Goal: Task Accomplishment & Management: Manage account settings

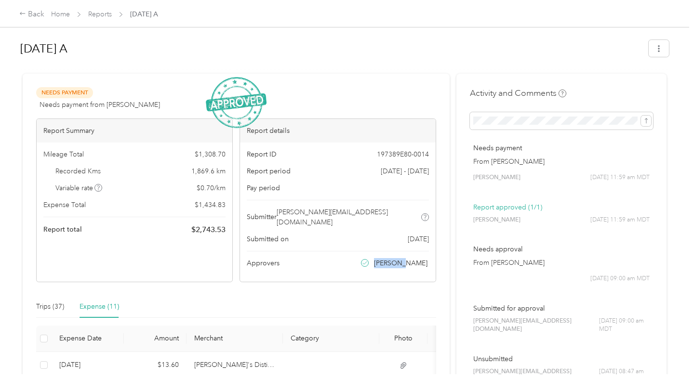
drag, startPoint x: 432, startPoint y: 257, endPoint x: 390, endPoint y: 253, distance: 42.5
click at [390, 253] on div "Report ID 197389E80-0014 Report period [DATE] - [DATE] Pay period Submitter [PE…" at bounding box center [338, 212] width 196 height 139
click at [367, 262] on icon at bounding box center [365, 263] width 4 height 3
click at [30, 12] on div "Back" at bounding box center [31, 15] width 25 height 12
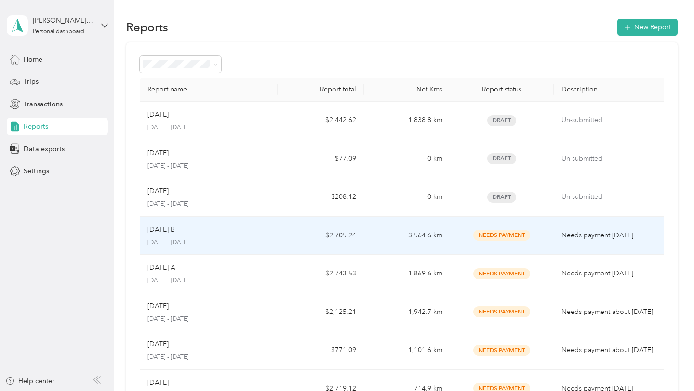
click at [185, 231] on div "[DATE] B" at bounding box center [208, 230] width 122 height 11
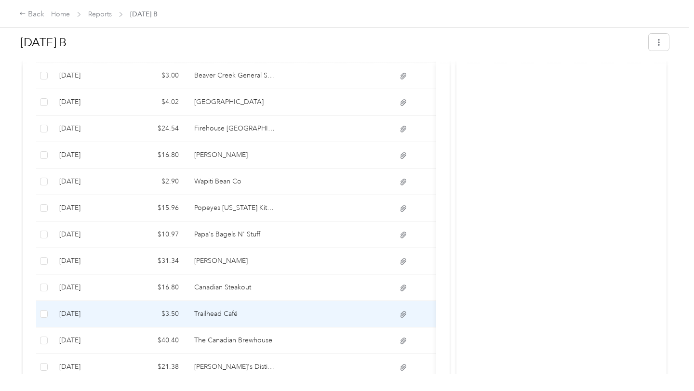
scroll to position [297, 0]
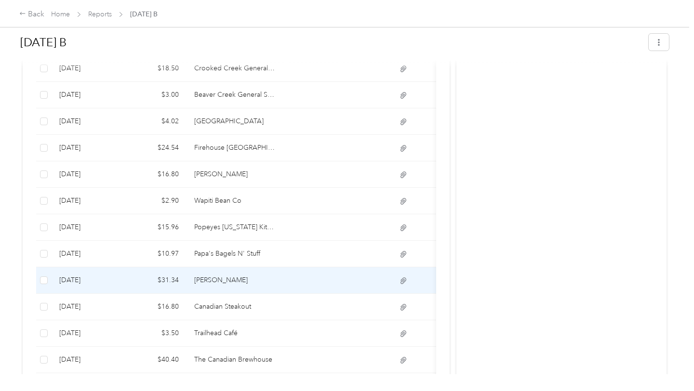
click at [265, 271] on td "[PERSON_NAME]" at bounding box center [234, 280] width 96 height 26
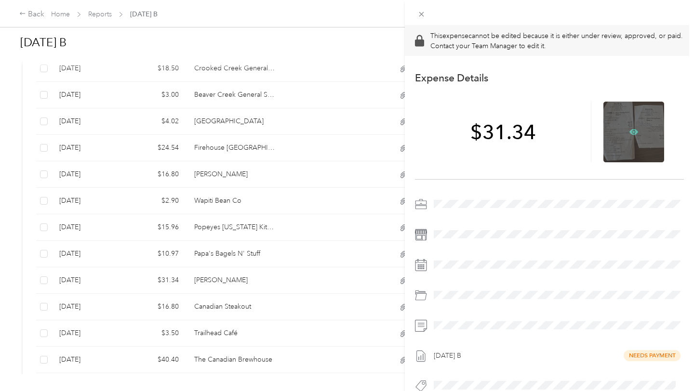
click at [632, 130] on icon at bounding box center [633, 132] width 9 height 6
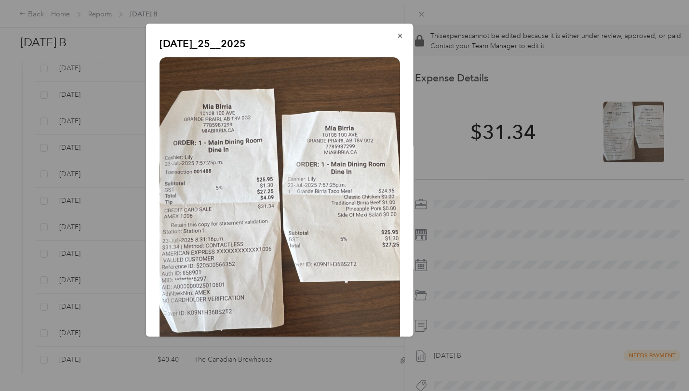
click at [123, 206] on div at bounding box center [347, 195] width 694 height 391
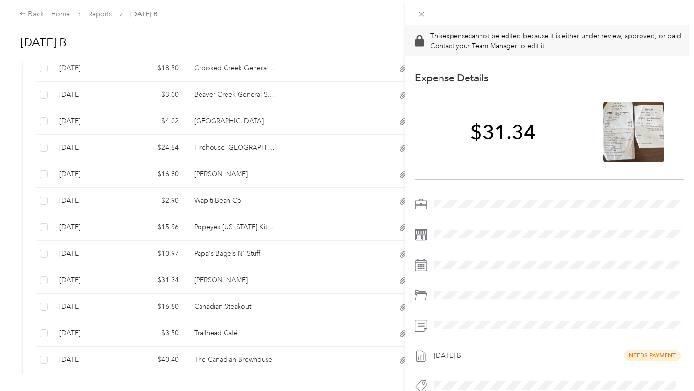
click at [299, 241] on div "This expense cannot be edited because it is either under review, approved, or p…" at bounding box center [347, 195] width 694 height 391
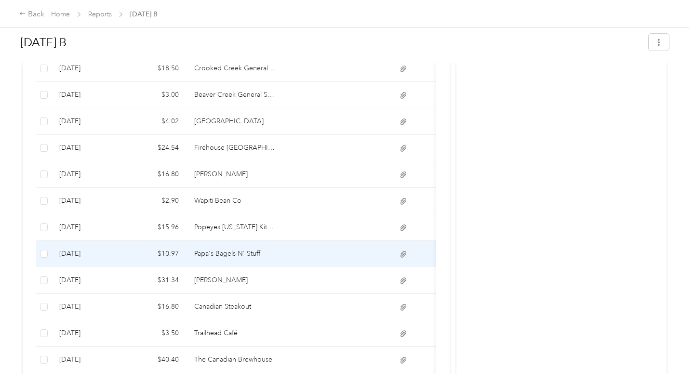
click at [299, 241] on td at bounding box center [331, 254] width 96 height 26
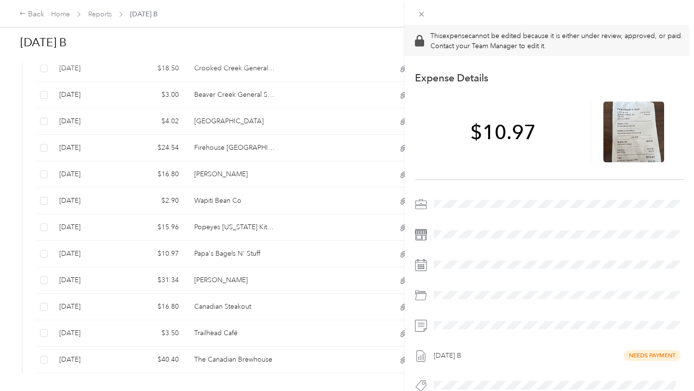
click at [302, 214] on div "This expense cannot be edited because it is either under review, approved, or p…" at bounding box center [347, 195] width 694 height 391
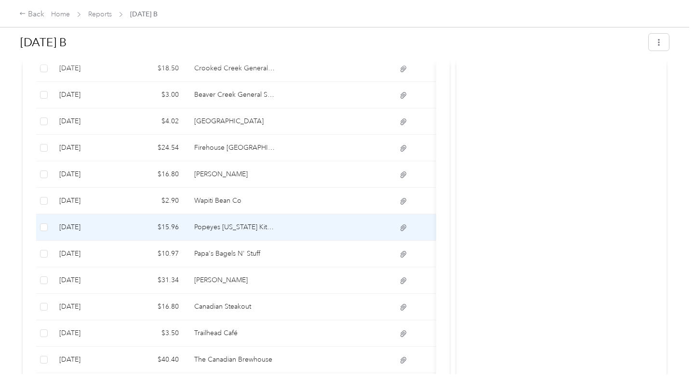
click at [302, 214] on td at bounding box center [331, 227] width 96 height 26
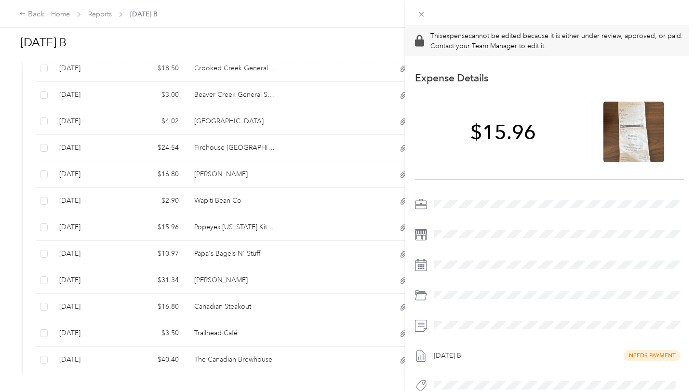
click at [294, 192] on div "This expense cannot be edited because it is either under review, approved, or p…" at bounding box center [347, 195] width 694 height 391
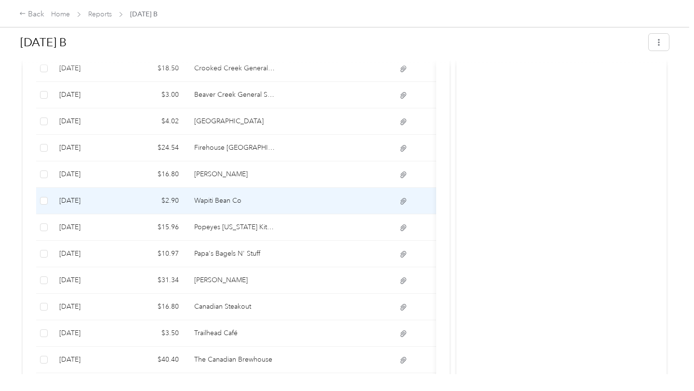
click at [294, 192] on td at bounding box center [331, 201] width 96 height 26
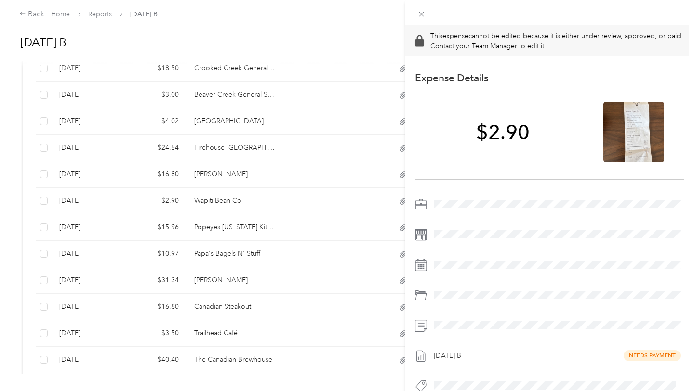
click at [314, 150] on div "This expense cannot be edited because it is either under review, approved, or p…" at bounding box center [347, 195] width 694 height 391
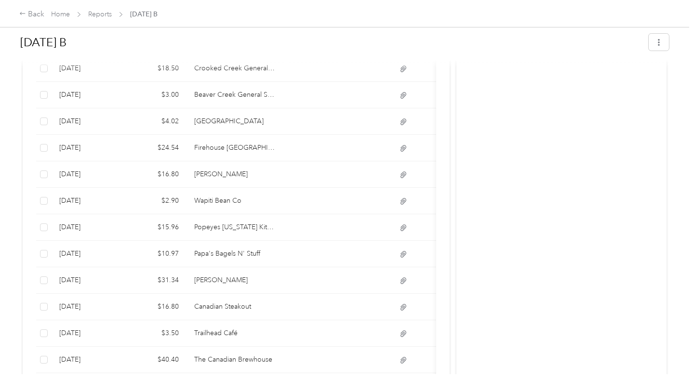
click at [306, 163] on td at bounding box center [331, 174] width 96 height 26
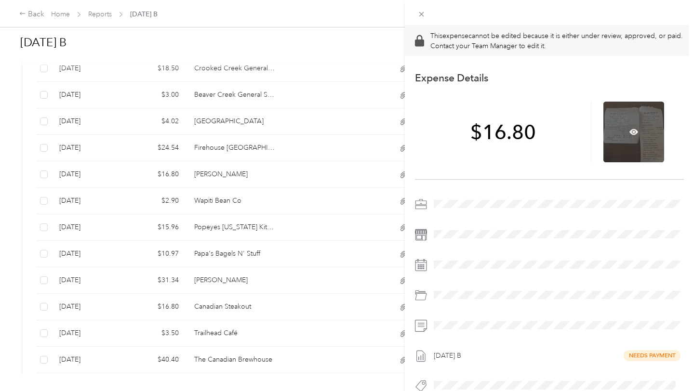
click at [628, 136] on div at bounding box center [633, 132] width 61 height 61
click at [631, 133] on icon at bounding box center [633, 132] width 9 height 9
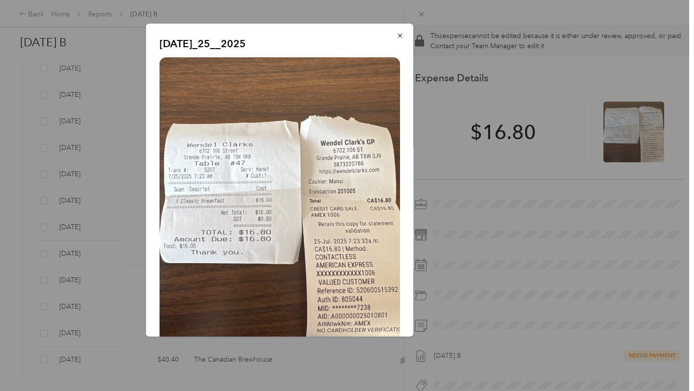
click at [124, 130] on div at bounding box center [347, 195] width 694 height 391
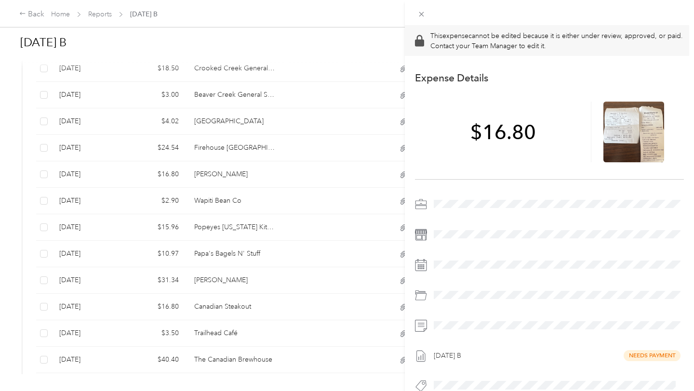
click at [309, 140] on div "This expense cannot be edited because it is either under review, approved, or p…" at bounding box center [347, 195] width 694 height 391
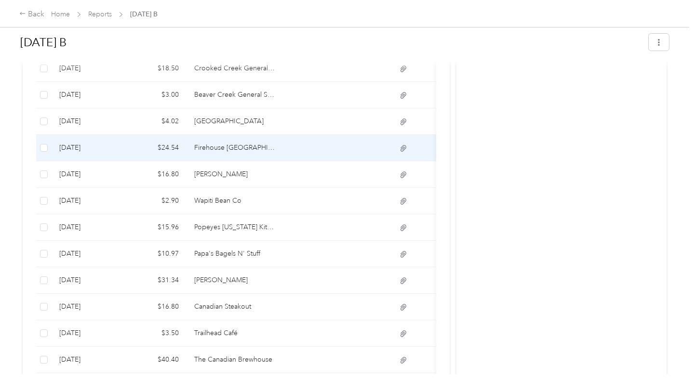
click at [309, 140] on td at bounding box center [331, 148] width 96 height 26
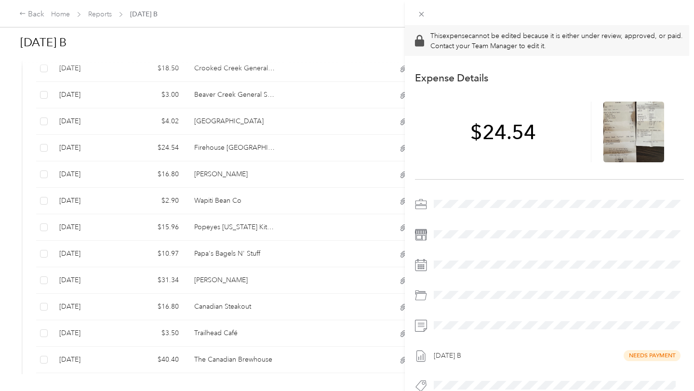
click at [303, 114] on div "This expense cannot be edited because it is either under review, approved, or p…" at bounding box center [347, 195] width 694 height 391
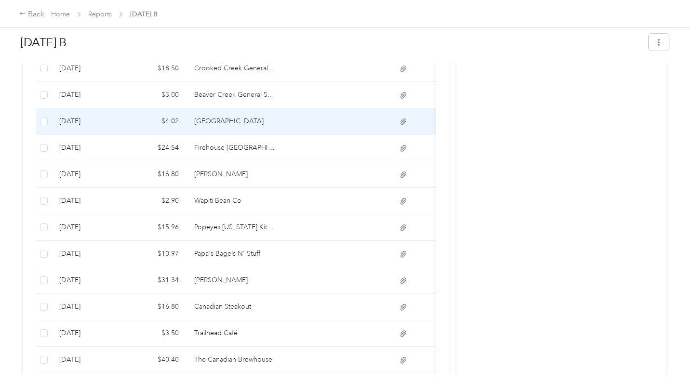
click at [303, 114] on td at bounding box center [331, 121] width 96 height 26
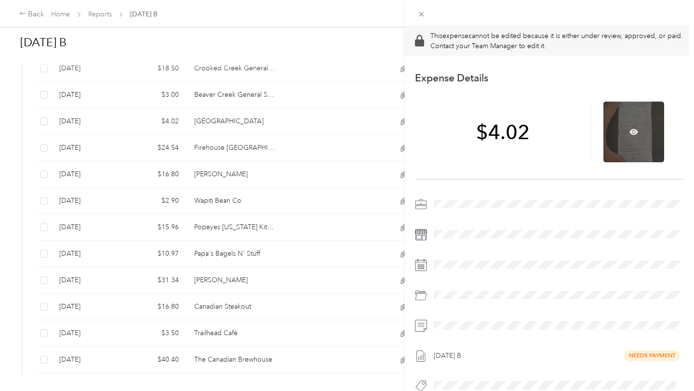
click at [620, 138] on div at bounding box center [633, 132] width 61 height 61
click at [628, 134] on div at bounding box center [633, 132] width 61 height 61
click at [630, 132] on icon at bounding box center [633, 132] width 9 height 6
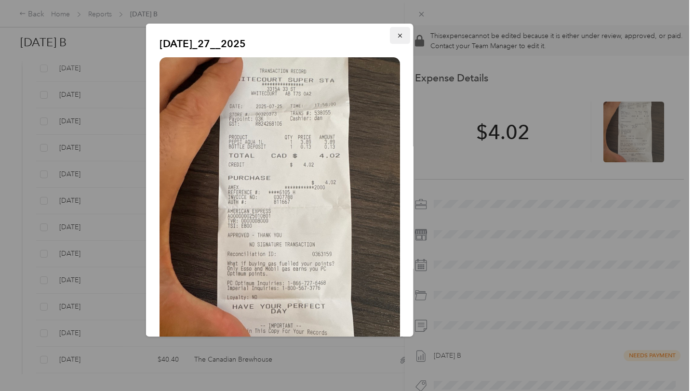
click at [400, 33] on icon "button" at bounding box center [400, 35] width 7 height 7
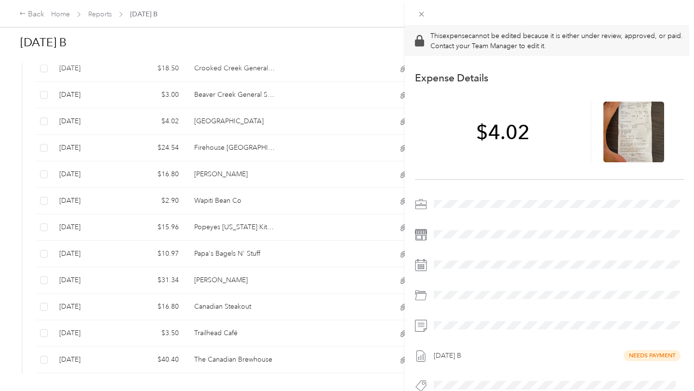
click at [317, 83] on div "This expense cannot be edited because it is either under review, approved, or p…" at bounding box center [347, 195] width 694 height 391
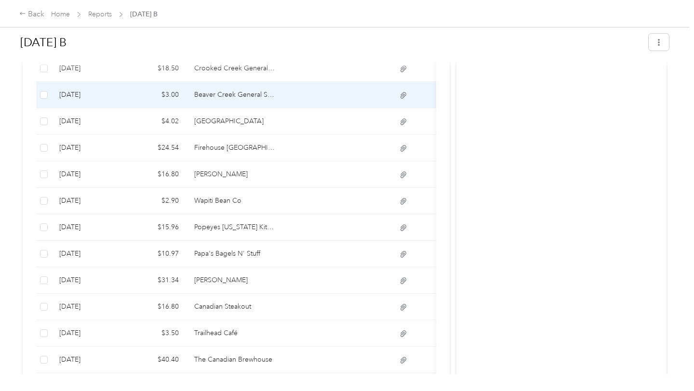
click at [317, 83] on td at bounding box center [331, 95] width 96 height 26
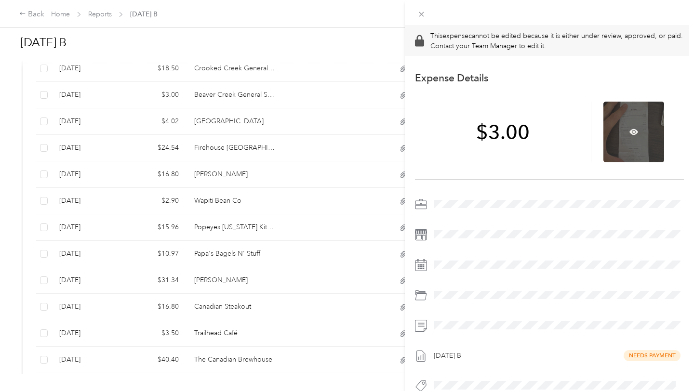
click at [628, 130] on div at bounding box center [633, 132] width 61 height 61
click at [633, 131] on icon at bounding box center [633, 132] width 3 height 3
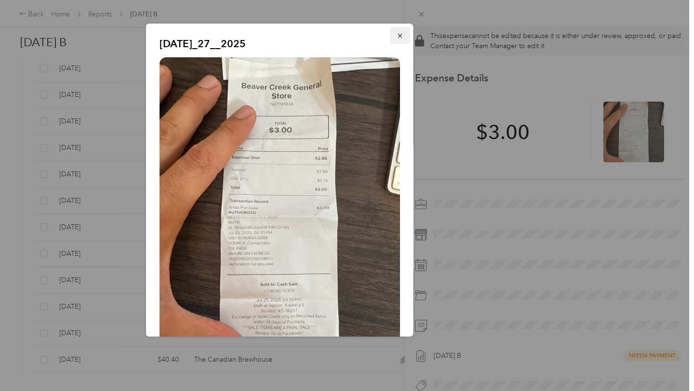
click at [397, 34] on icon "button" at bounding box center [400, 35] width 7 height 7
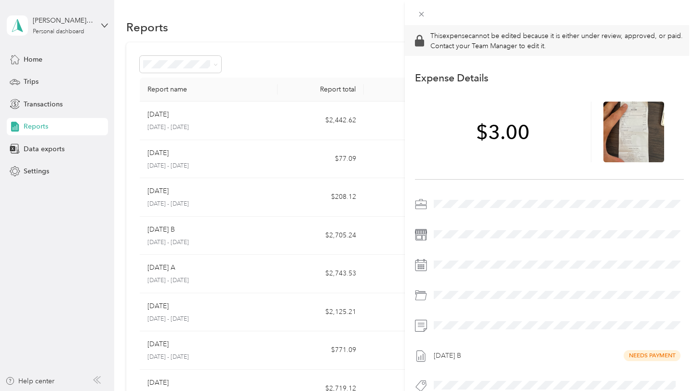
click at [173, 121] on div "This expense cannot be edited because it is either under review, approved, or p…" at bounding box center [347, 195] width 694 height 391
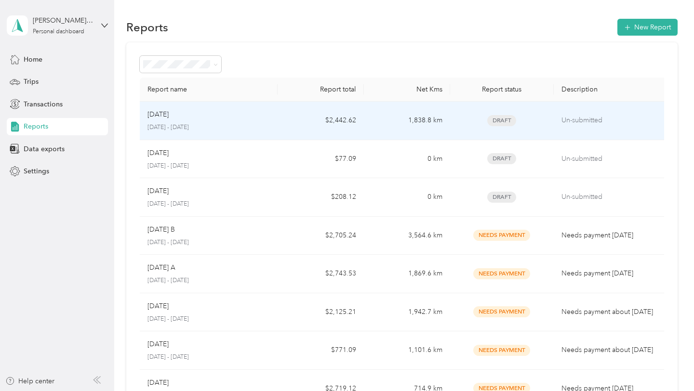
click at [157, 111] on p "[DATE]" at bounding box center [157, 114] width 21 height 11
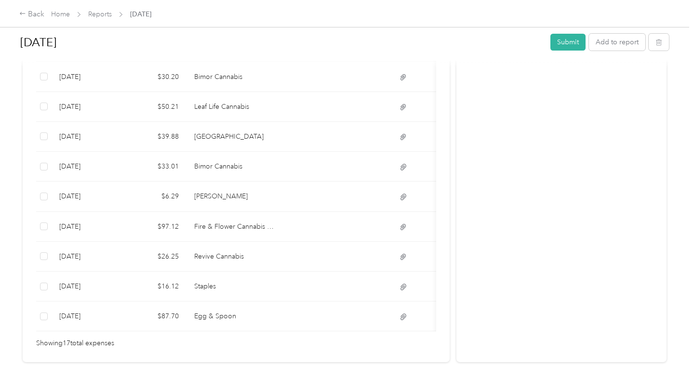
scroll to position [546, 0]
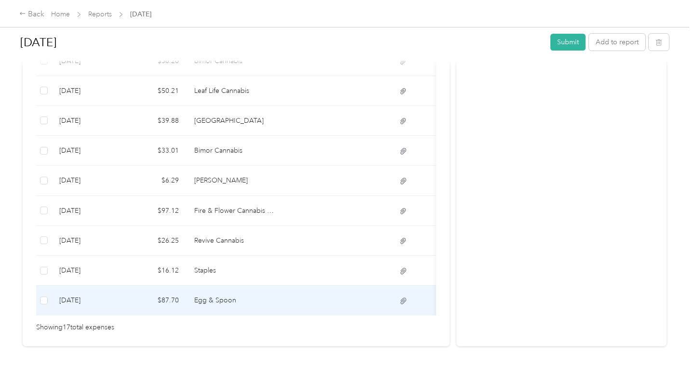
click at [278, 296] on td "Egg & Spoon" at bounding box center [234, 301] width 96 height 30
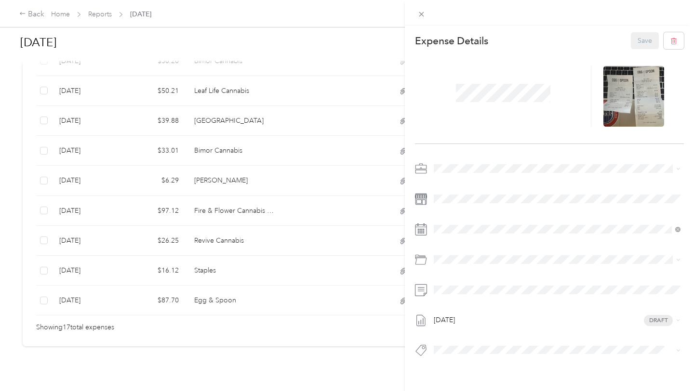
click at [23, 19] on div "This expense cannot be edited because it is either under review, approved, or p…" at bounding box center [347, 195] width 694 height 391
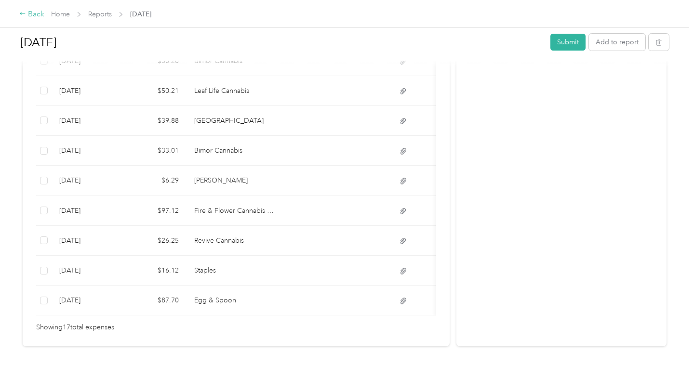
click at [26, 13] on div "Back" at bounding box center [31, 15] width 25 height 12
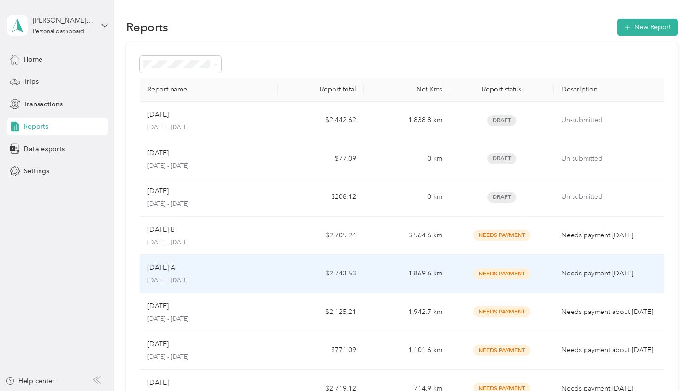
click at [217, 269] on div "[DATE] A" at bounding box center [208, 268] width 122 height 11
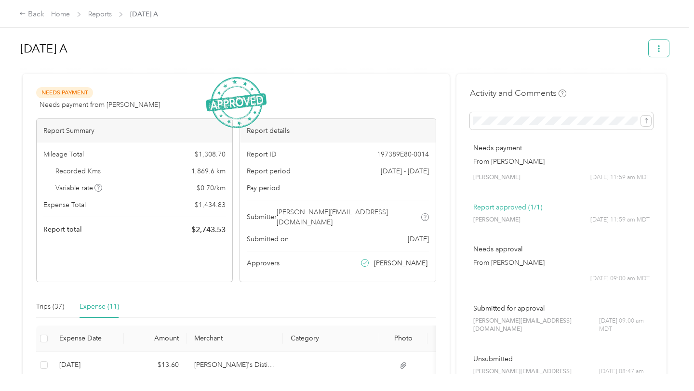
click at [662, 48] on icon "button" at bounding box center [658, 48] width 7 height 7
click at [630, 87] on span "Download" at bounding box center [636, 84] width 32 height 10
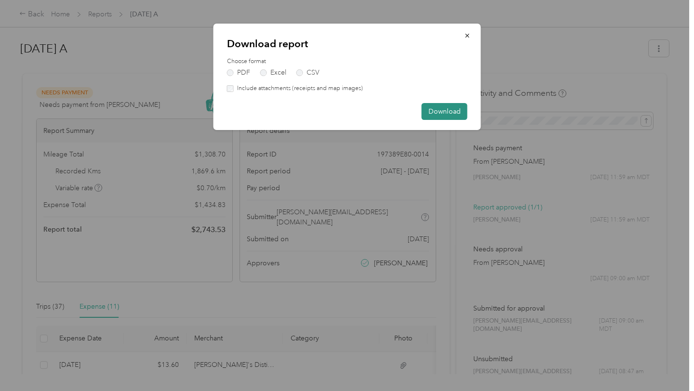
click at [454, 113] on button "Download" at bounding box center [445, 111] width 46 height 17
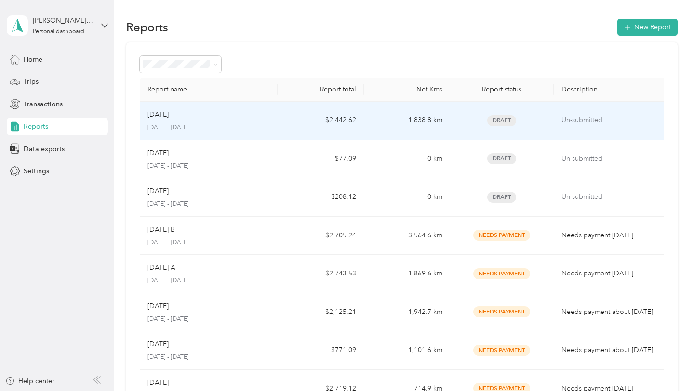
click at [239, 125] on p "[DATE] - [DATE]" at bounding box center [208, 127] width 122 height 9
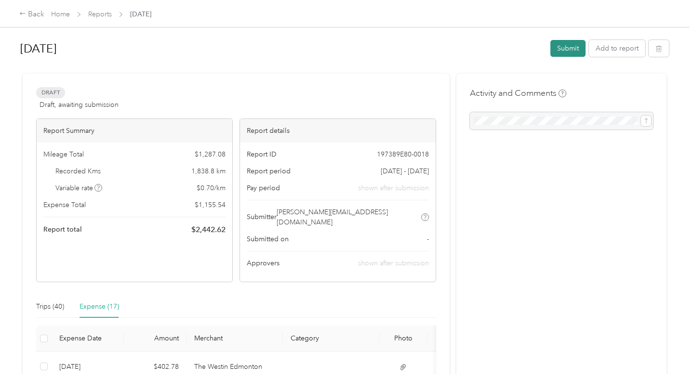
click at [574, 44] on button "Submit" at bounding box center [567, 48] width 35 height 17
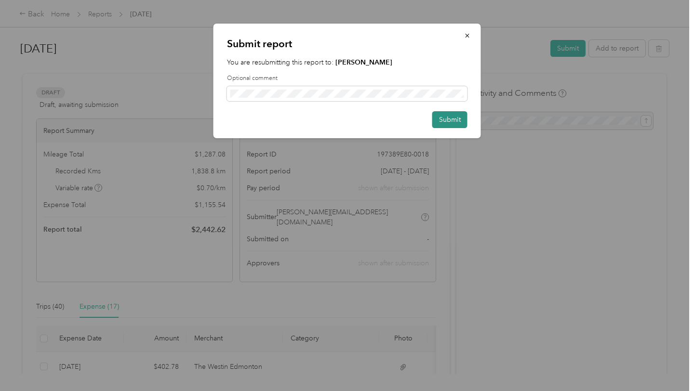
click at [449, 119] on button "Submit" at bounding box center [449, 119] width 35 height 17
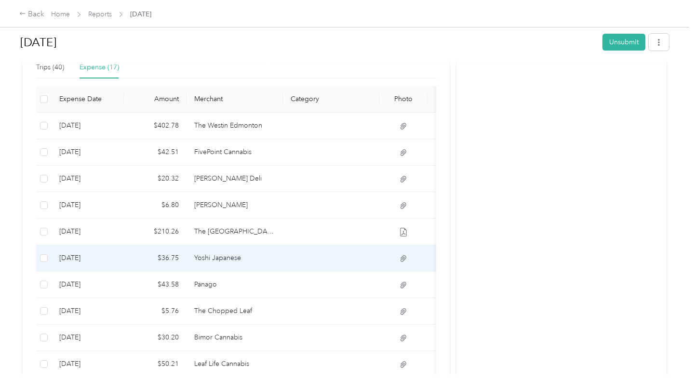
scroll to position [336, 0]
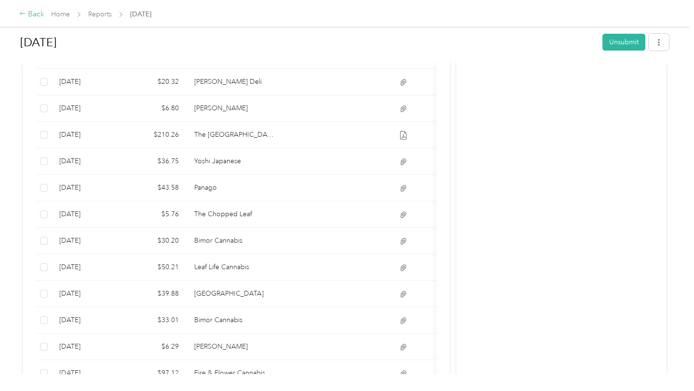
click at [27, 13] on div "Back" at bounding box center [31, 15] width 25 height 12
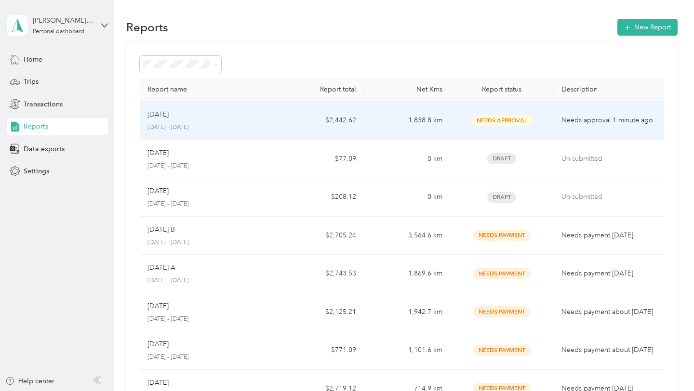
click at [246, 118] on div "[DATE]" at bounding box center [208, 114] width 122 height 11
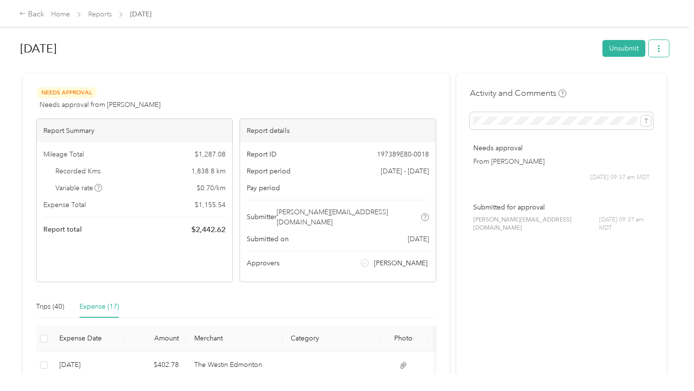
click at [667, 49] on button "button" at bounding box center [658, 48] width 20 height 17
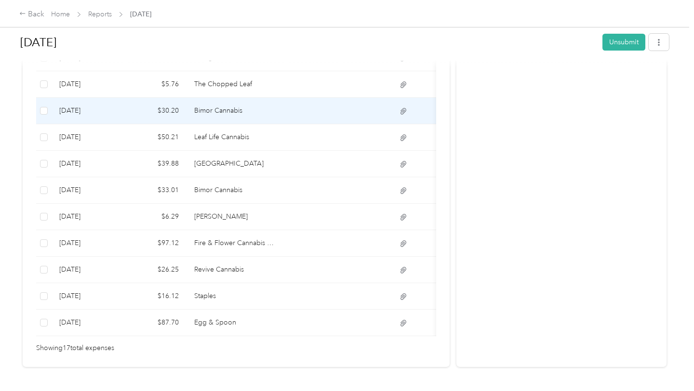
scroll to position [469, 0]
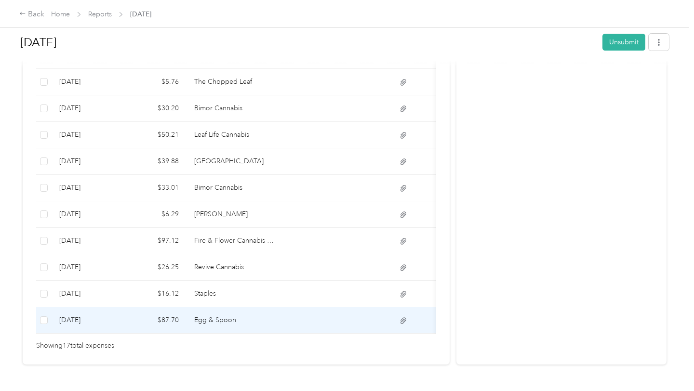
click at [268, 314] on td "Egg & Spoon" at bounding box center [234, 320] width 96 height 26
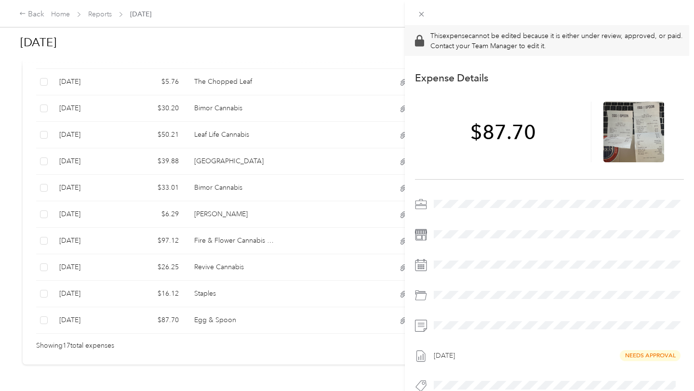
click at [263, 289] on div "This expense cannot be edited because it is either under review, approved, or p…" at bounding box center [347, 195] width 694 height 391
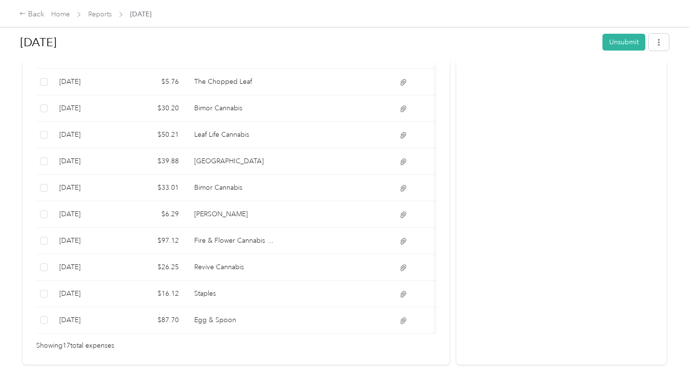
click at [263, 289] on td "Staples" at bounding box center [234, 294] width 96 height 26
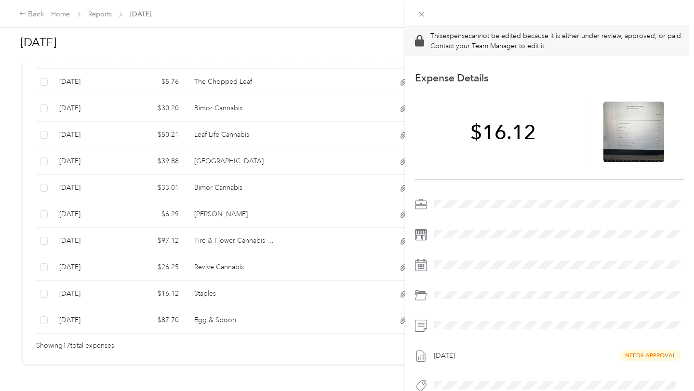
click at [207, 258] on div "This expense cannot be edited because it is either under review, approved, or p…" at bounding box center [347, 195] width 694 height 391
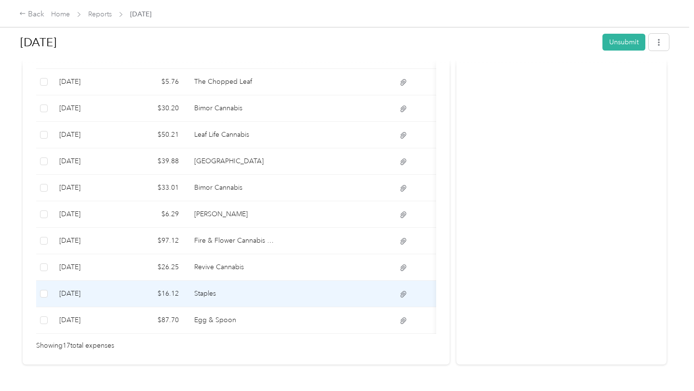
click at [258, 286] on td "Staples" at bounding box center [234, 294] width 96 height 26
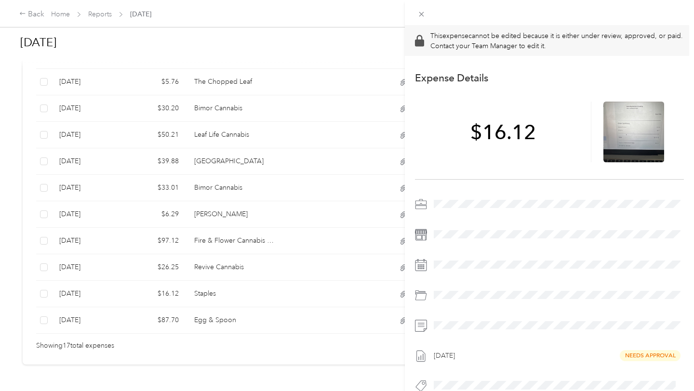
click at [275, 255] on div "This expense cannot be edited because it is either under review, approved, or p…" at bounding box center [347, 195] width 694 height 391
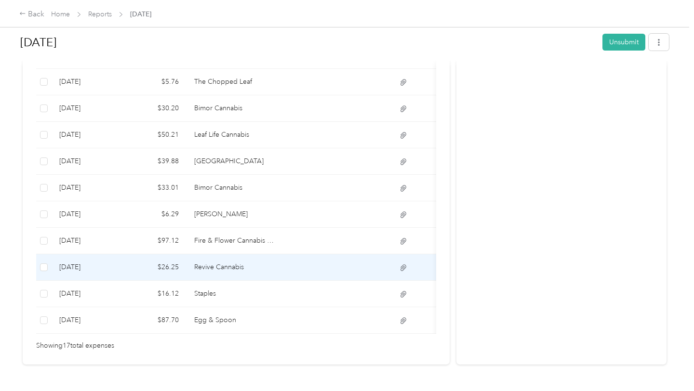
click at [275, 255] on td "Revive Cannabis" at bounding box center [234, 267] width 96 height 26
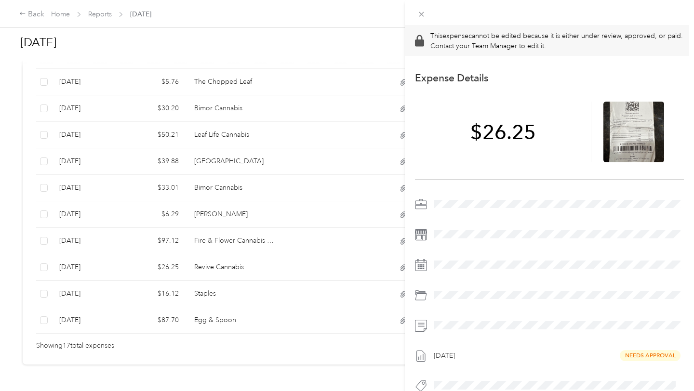
click at [284, 231] on div "This expense cannot be edited because it is either under review, approved, or p…" at bounding box center [347, 195] width 694 height 391
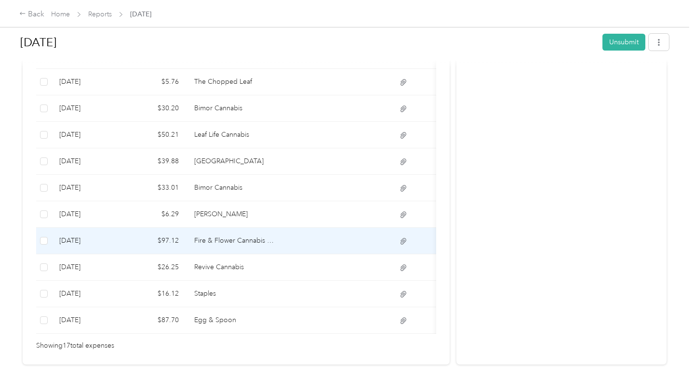
click at [284, 231] on td at bounding box center [331, 241] width 96 height 26
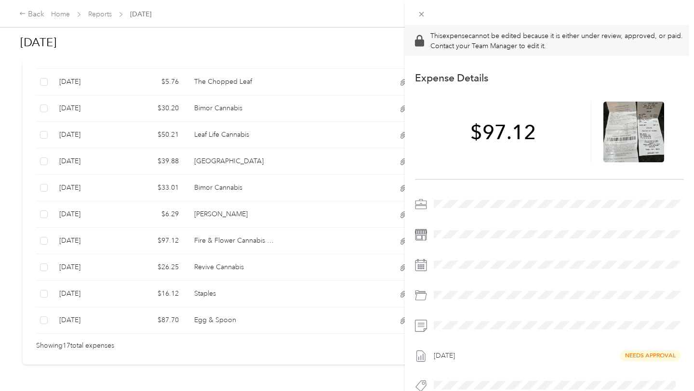
click at [301, 215] on div "This expense cannot be edited because it is either under review, approved, or p…" at bounding box center [347, 195] width 694 height 391
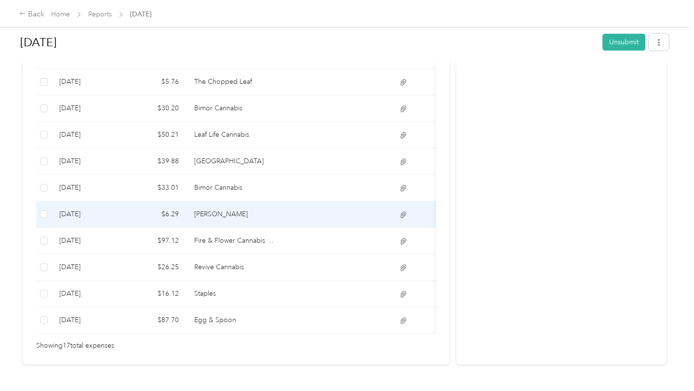
click at [303, 210] on td at bounding box center [331, 214] width 96 height 26
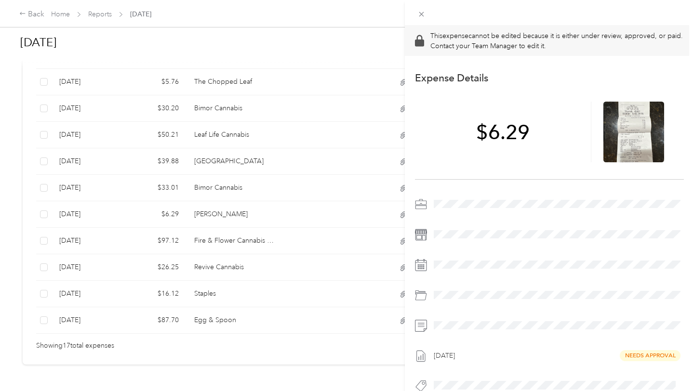
click at [284, 176] on div "This expense cannot be edited because it is either under review, approved, or p…" at bounding box center [347, 195] width 694 height 391
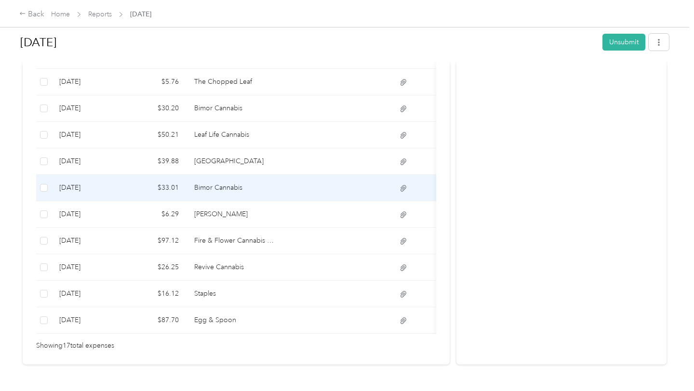
click at [284, 176] on td at bounding box center [331, 188] width 96 height 26
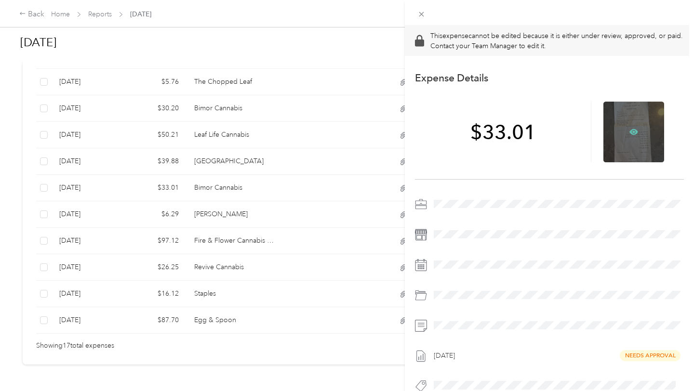
click at [634, 129] on icon at bounding box center [633, 132] width 9 height 6
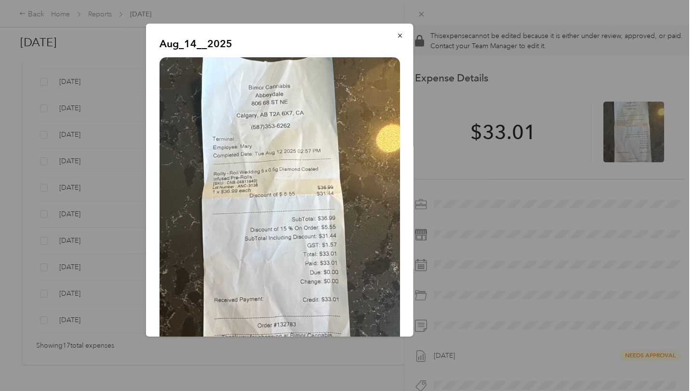
click at [476, 131] on div "Aug_14__2025" at bounding box center [480, 182] width 267 height 316
click at [397, 34] on icon "button" at bounding box center [400, 35] width 7 height 7
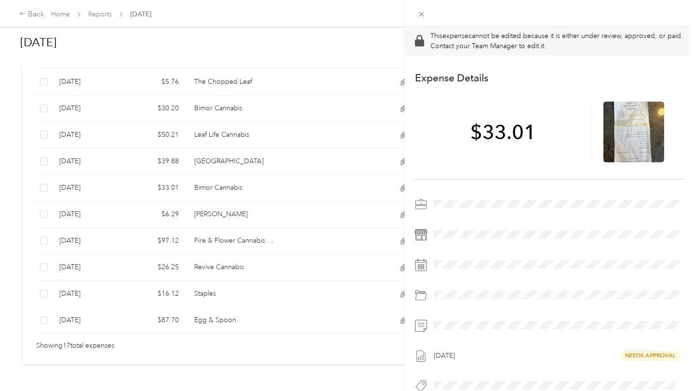
click at [292, 151] on div "This expense cannot be edited because it is either under review, approved, or p…" at bounding box center [347, 195] width 694 height 391
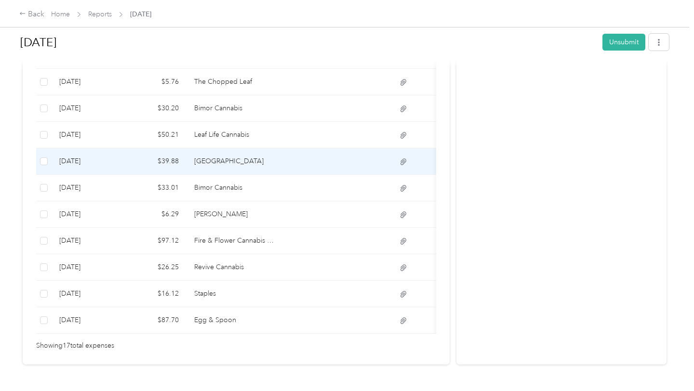
click at [292, 151] on td at bounding box center [331, 161] width 96 height 26
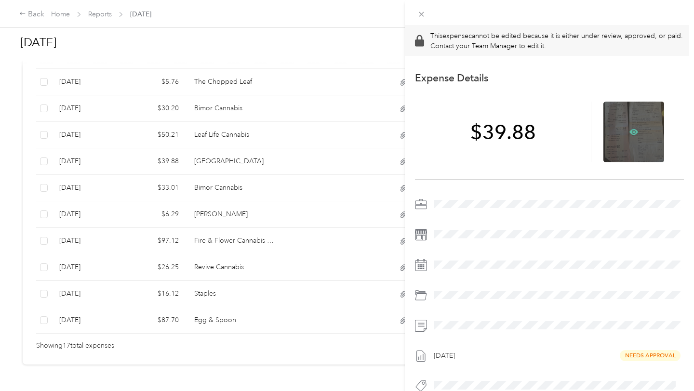
click at [635, 132] on icon at bounding box center [633, 132] width 9 height 6
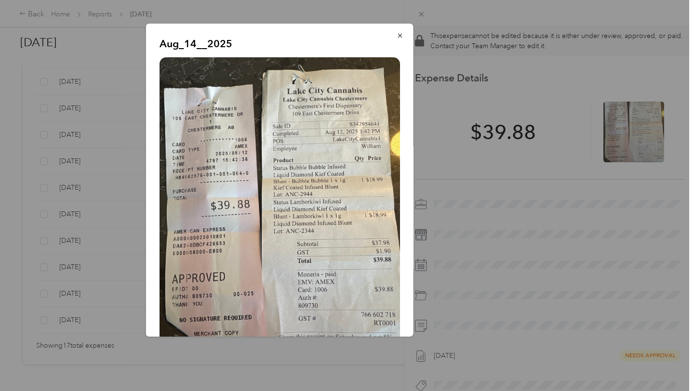
click at [532, 227] on div "Aug_14__2025" at bounding box center [480, 182] width 267 height 316
click at [403, 36] on button "button" at bounding box center [400, 35] width 20 height 17
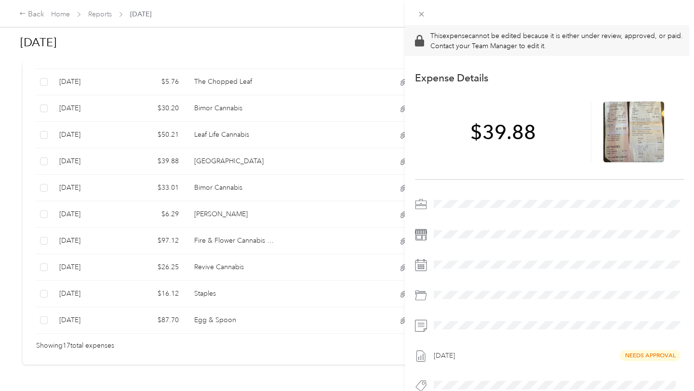
click at [305, 154] on div "This expense cannot be edited because it is either under review, approved, or p…" at bounding box center [347, 195] width 694 height 391
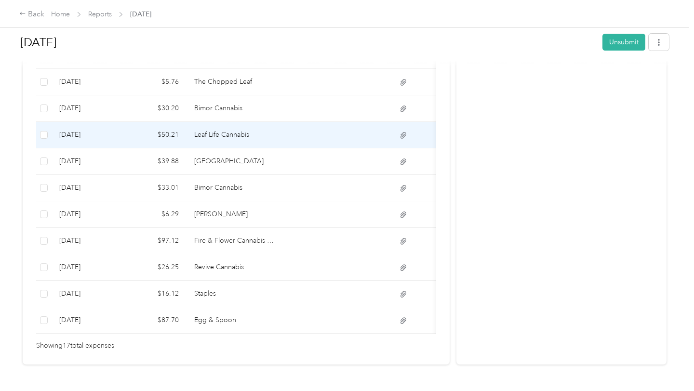
click at [300, 127] on td at bounding box center [331, 135] width 96 height 26
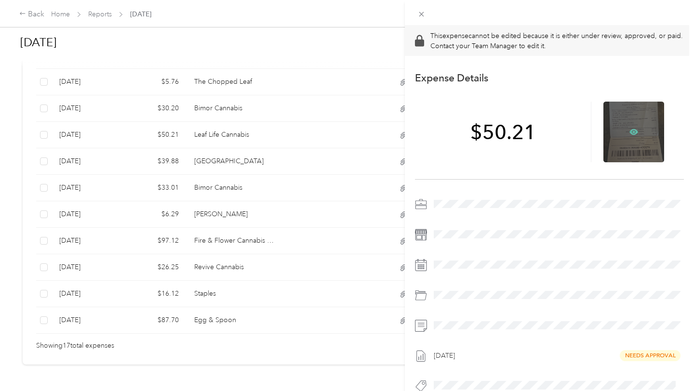
click at [634, 133] on icon at bounding box center [633, 132] width 9 height 9
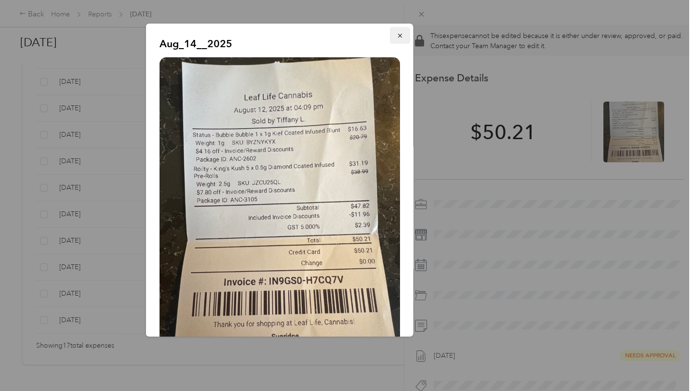
click at [402, 36] on icon "button" at bounding box center [400, 35] width 7 height 7
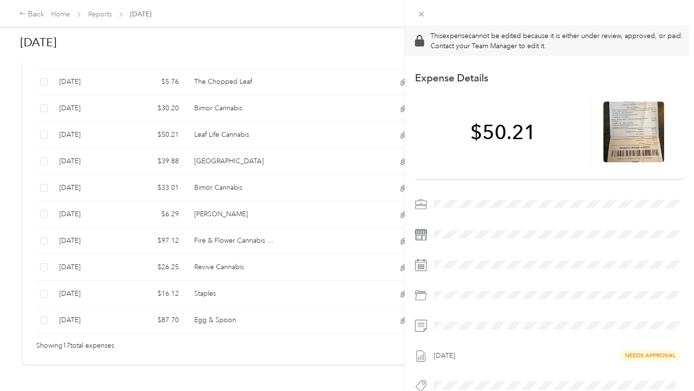
click at [276, 102] on div "This expense cannot be edited because it is either under review, approved, or p…" at bounding box center [347, 195] width 694 height 391
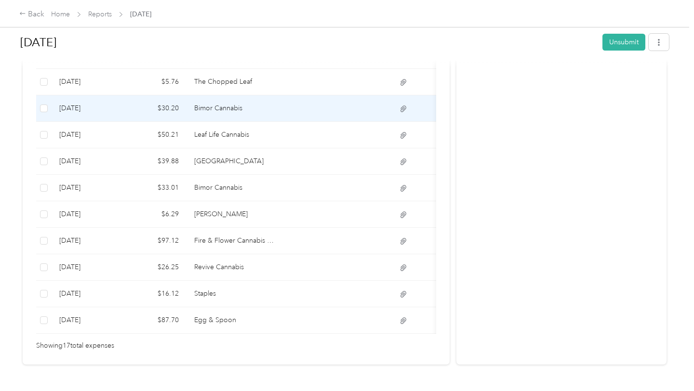
click at [276, 102] on td "Bimor Cannabis" at bounding box center [234, 108] width 96 height 26
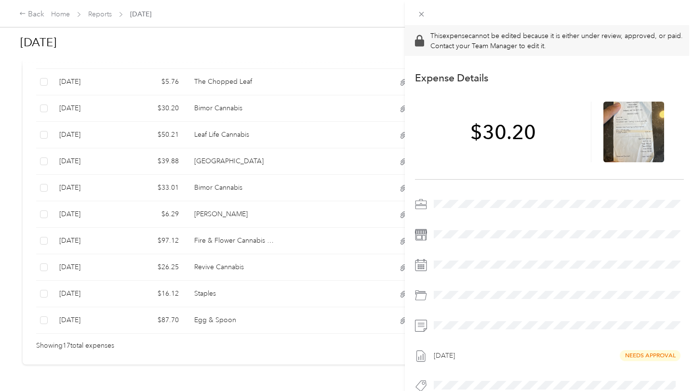
click at [287, 76] on div "This expense cannot be edited because it is either under review, approved, or p…" at bounding box center [347, 195] width 694 height 391
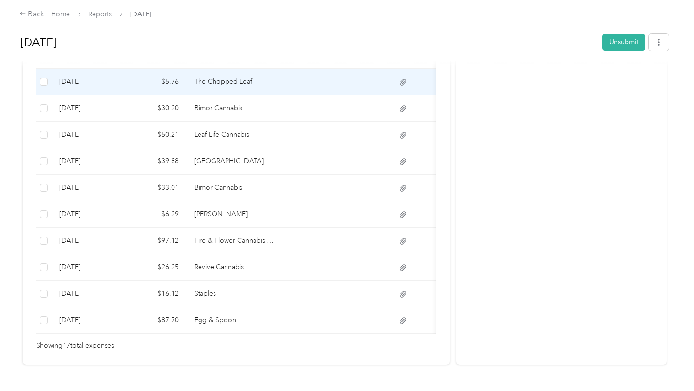
click at [287, 76] on td at bounding box center [331, 82] width 96 height 26
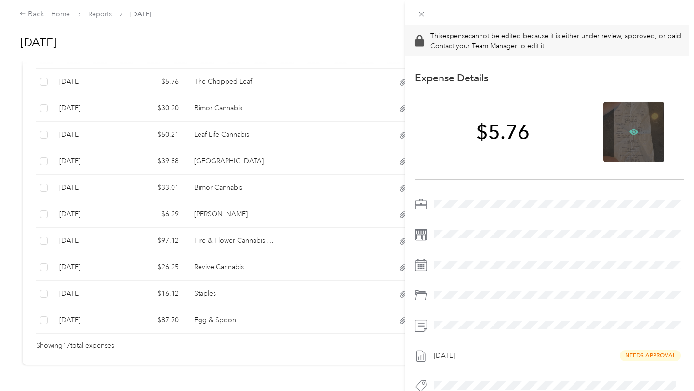
click at [631, 128] on icon at bounding box center [633, 132] width 9 height 9
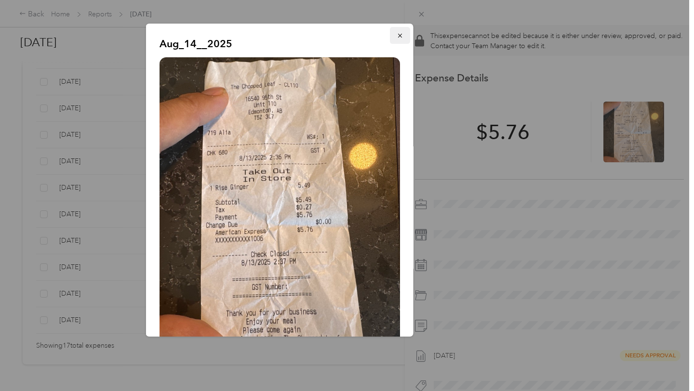
click at [400, 37] on icon "button" at bounding box center [400, 35] width 7 height 7
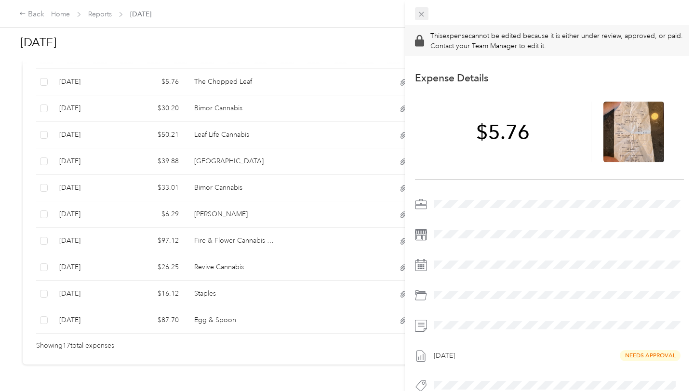
click at [423, 17] on icon at bounding box center [421, 14] width 8 height 8
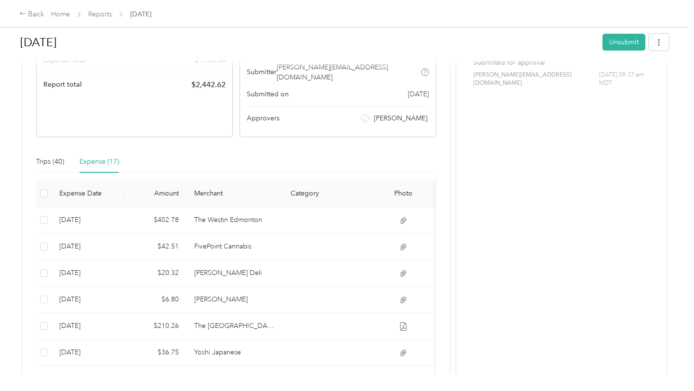
scroll to position [163, 0]
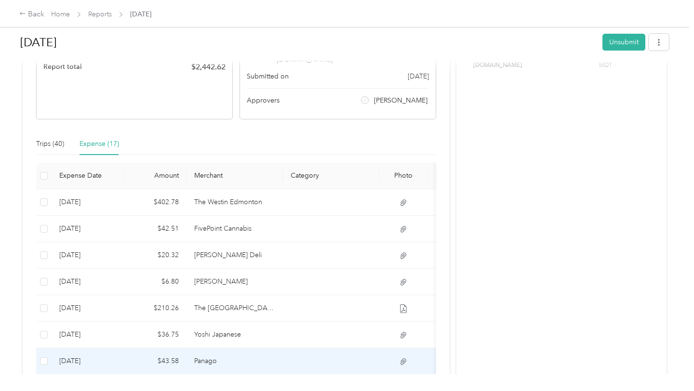
click at [250, 348] on td "Panago" at bounding box center [234, 361] width 96 height 26
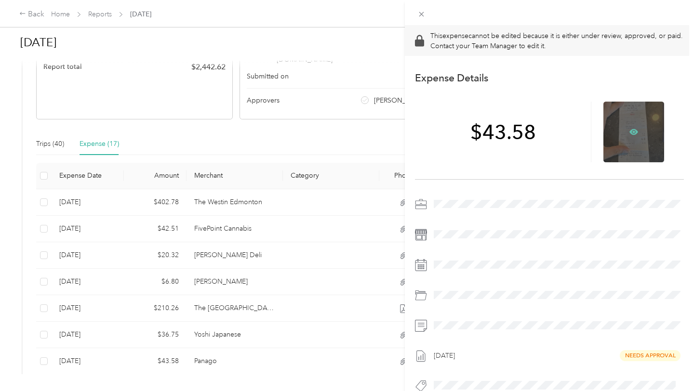
click at [632, 132] on icon at bounding box center [633, 132] width 3 height 3
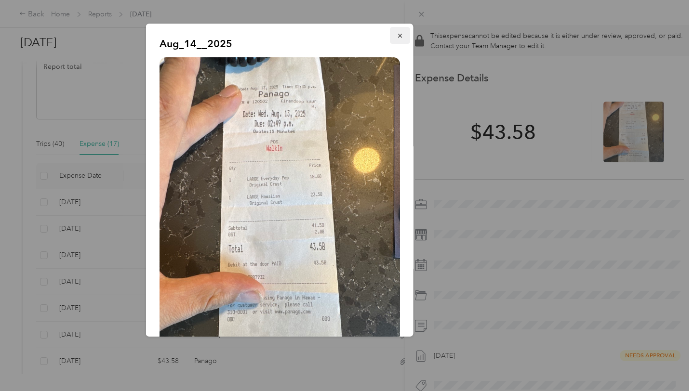
click at [399, 33] on icon "button" at bounding box center [400, 35] width 7 height 7
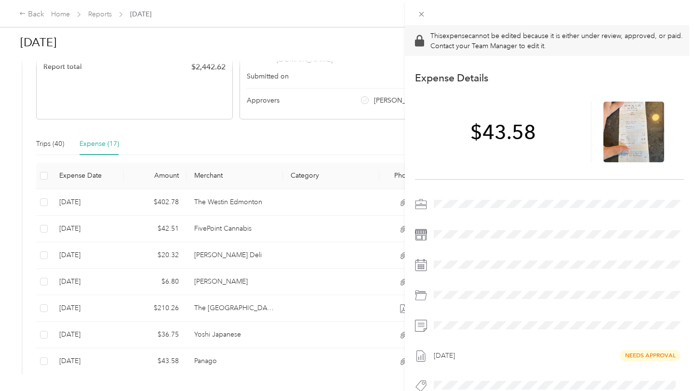
click at [286, 326] on div "This expense cannot be edited because it is either under review, approved, or p…" at bounding box center [347, 195] width 694 height 391
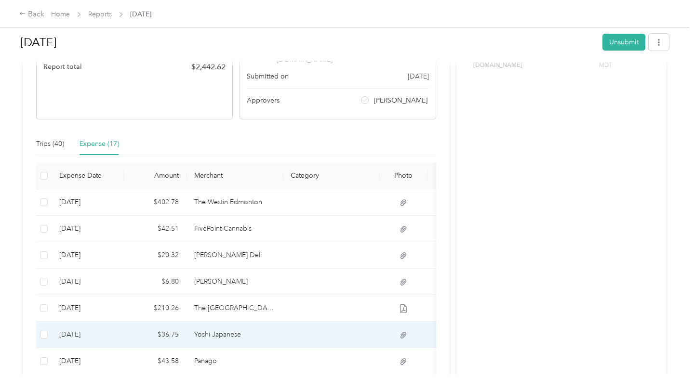
click at [286, 326] on td at bounding box center [331, 335] width 96 height 26
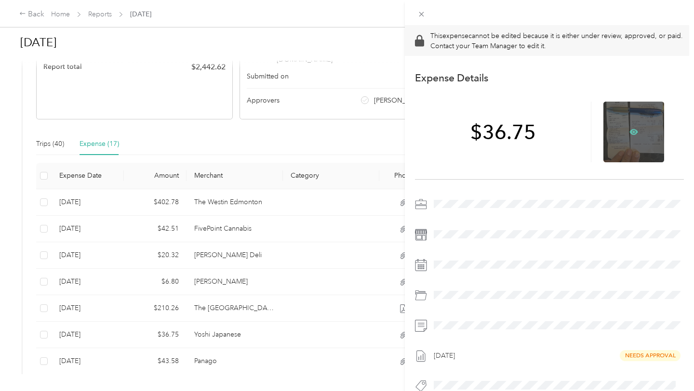
click at [634, 133] on icon at bounding box center [633, 132] width 9 height 6
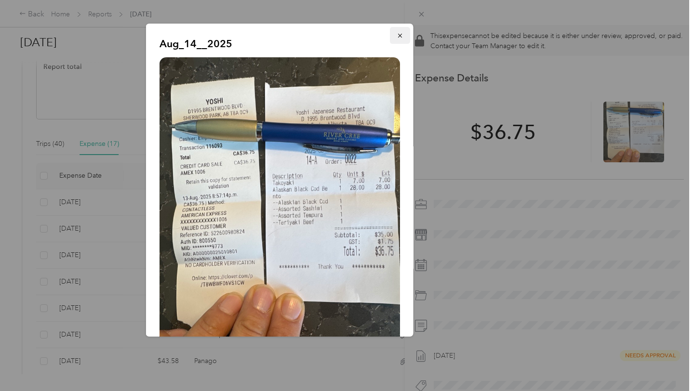
click at [400, 32] on icon "button" at bounding box center [400, 35] width 7 height 7
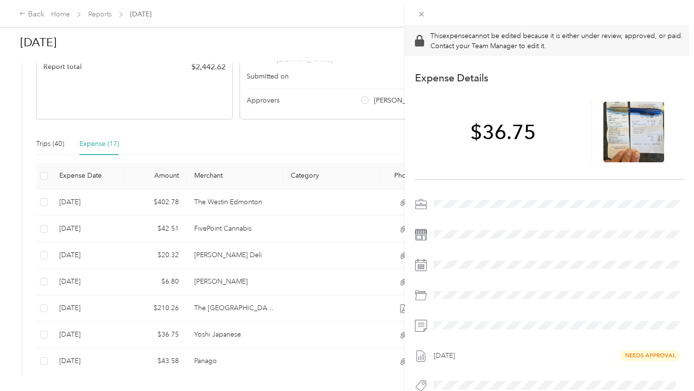
click at [298, 299] on div "This expense cannot be edited because it is either under review, approved, or p…" at bounding box center [347, 195] width 694 height 391
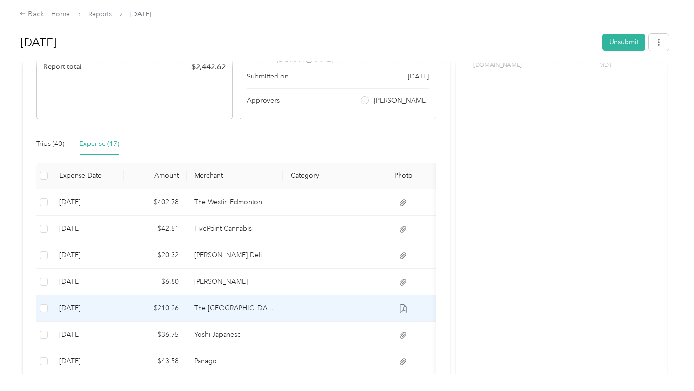
click at [298, 299] on td at bounding box center [331, 308] width 96 height 26
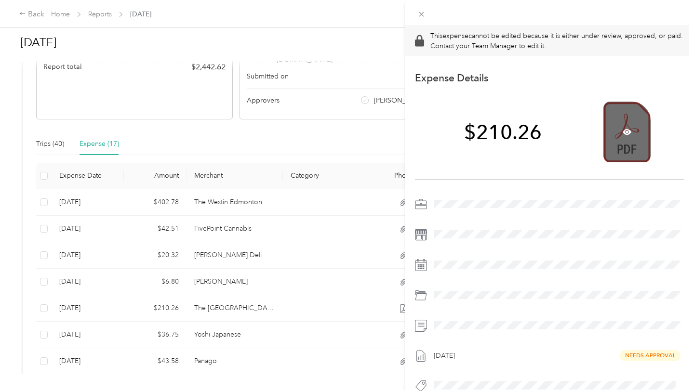
click at [625, 137] on div at bounding box center [626, 132] width 47 height 61
click at [626, 132] on icon at bounding box center [626, 132] width 3 height 3
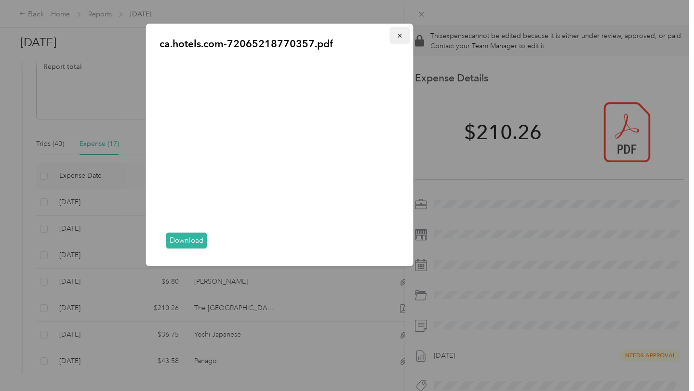
click at [400, 36] on icon "button" at bounding box center [400, 35] width 7 height 7
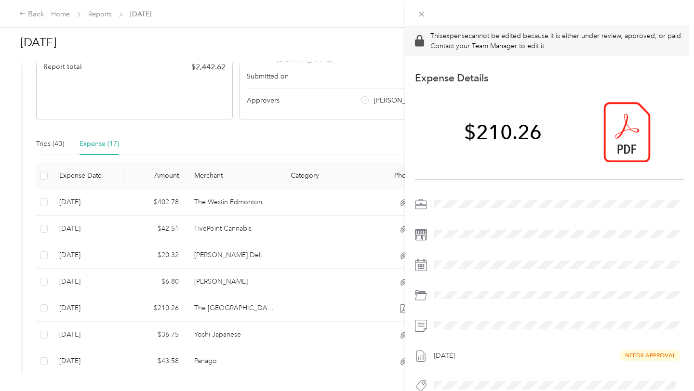
click at [306, 265] on div "This expense cannot be edited because it is either under review, approved, or p…" at bounding box center [347, 195] width 694 height 391
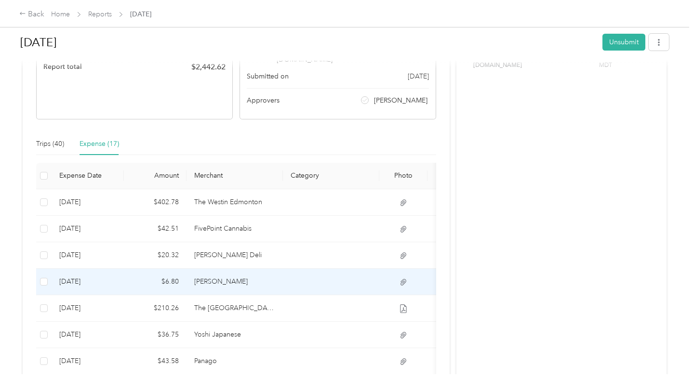
click at [306, 269] on td at bounding box center [331, 282] width 96 height 26
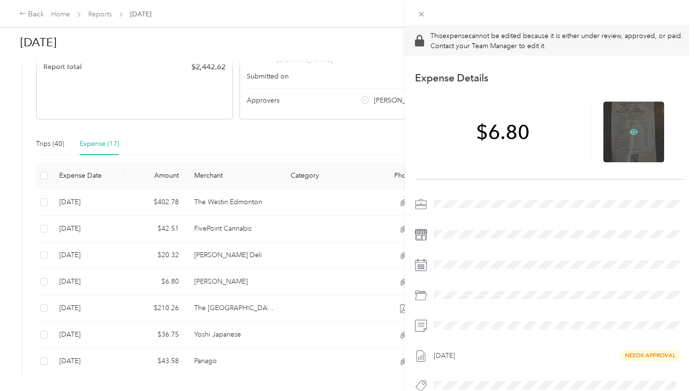
click at [631, 131] on icon at bounding box center [633, 132] width 9 height 6
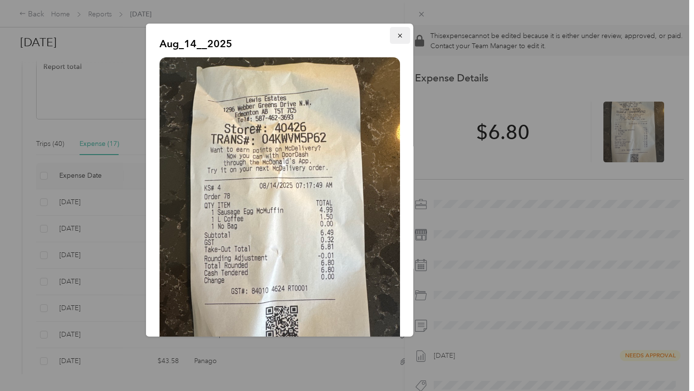
click at [402, 40] on button "button" at bounding box center [400, 35] width 20 height 17
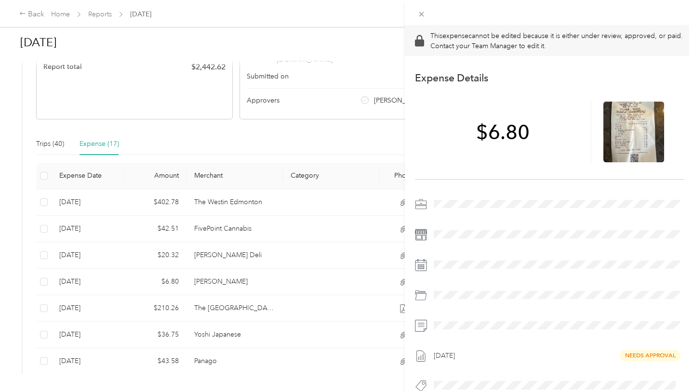
click at [116, 239] on div "This expense cannot be edited because it is either under review, approved, or p…" at bounding box center [347, 195] width 694 height 391
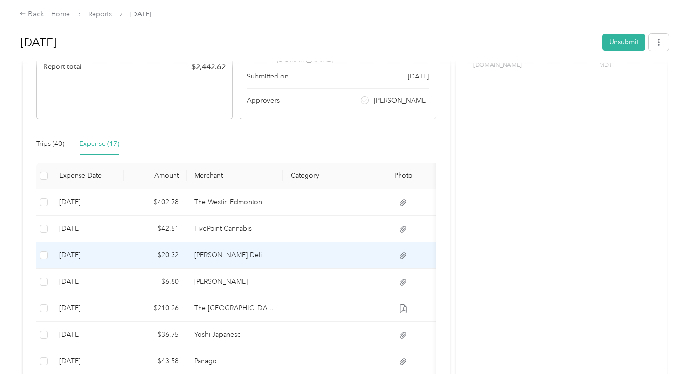
click at [116, 242] on td "[DATE]" at bounding box center [88, 255] width 72 height 26
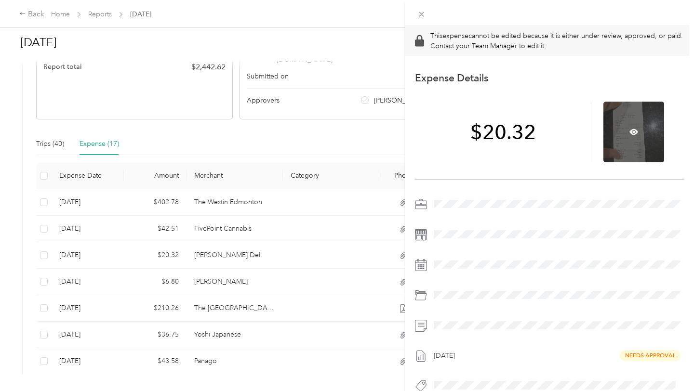
click at [624, 129] on div at bounding box center [633, 132] width 61 height 61
click at [634, 131] on icon at bounding box center [633, 132] width 9 height 9
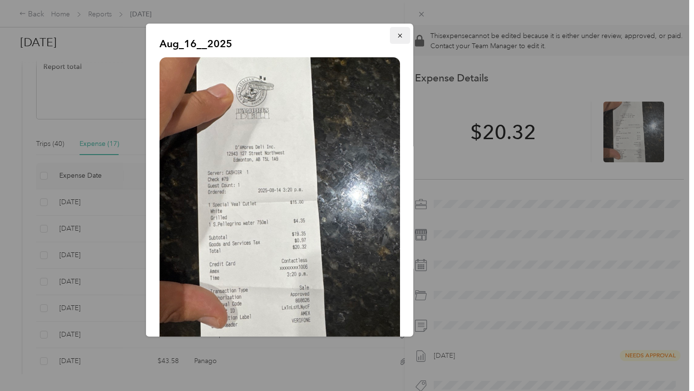
click at [401, 36] on icon "button" at bounding box center [400, 35] width 7 height 7
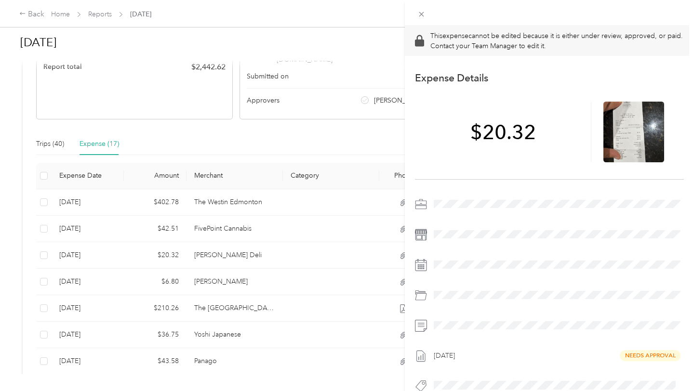
click at [126, 223] on div "This expense cannot be edited because it is either under review, approved, or p…" at bounding box center [347, 195] width 694 height 391
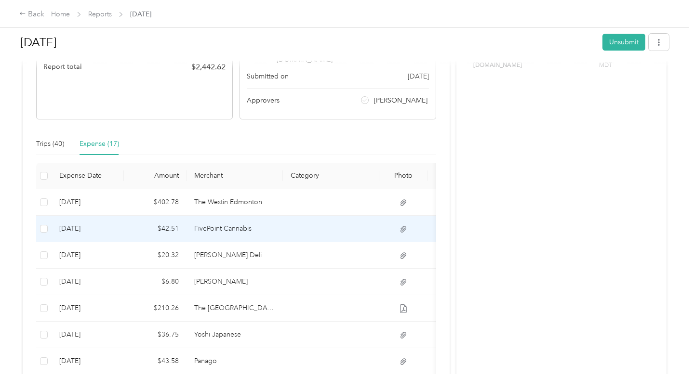
click at [126, 223] on td "$42.51" at bounding box center [155, 229] width 63 height 26
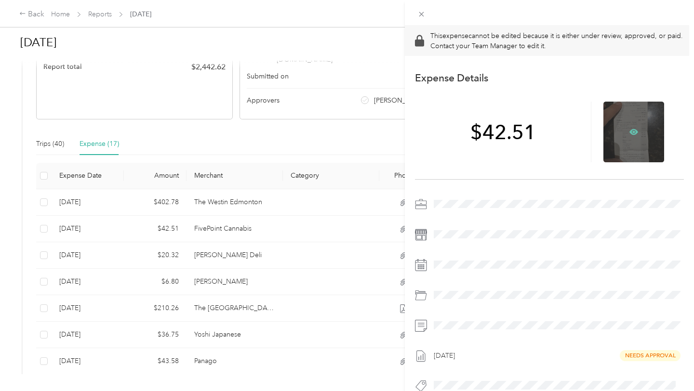
click at [630, 130] on icon at bounding box center [633, 132] width 9 height 6
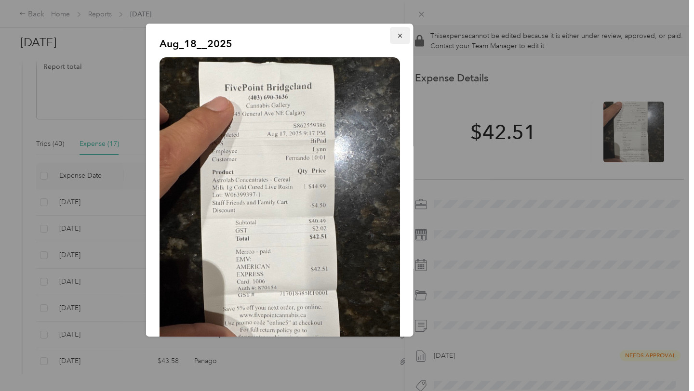
click at [399, 34] on icon "button" at bounding box center [400, 35] width 7 height 7
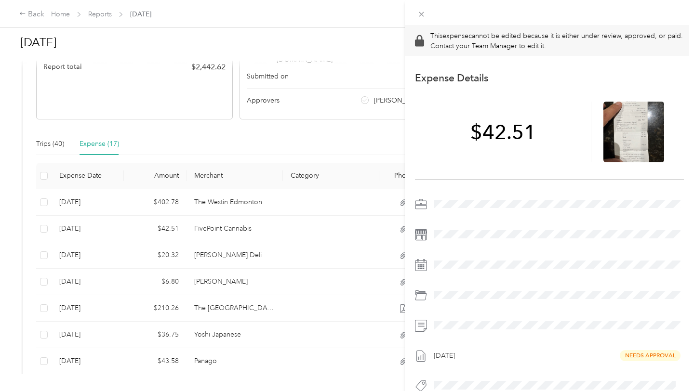
click at [227, 190] on div "This expense cannot be edited because it is either under review, approved, or p…" at bounding box center [347, 195] width 694 height 391
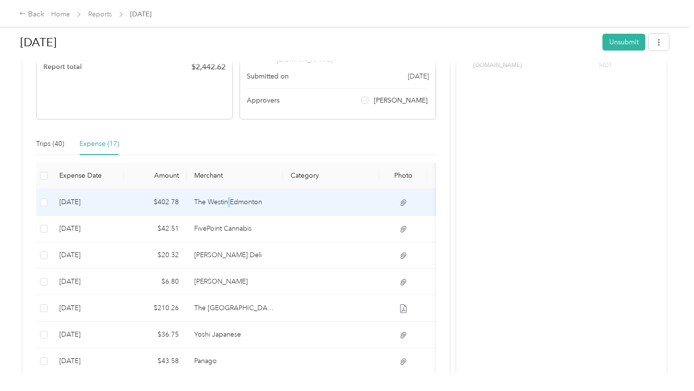
click at [227, 190] on td "The Westin Edmonton" at bounding box center [234, 202] width 96 height 26
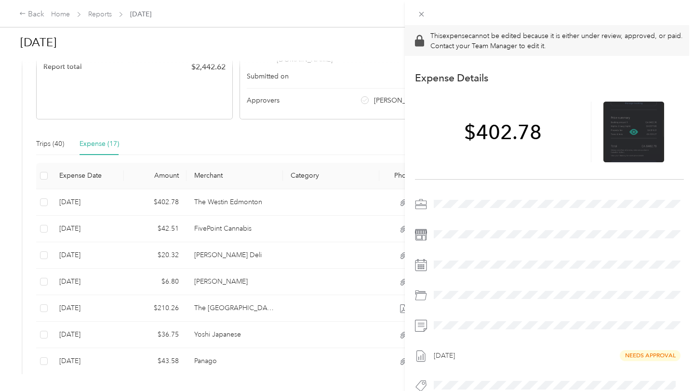
click at [632, 131] on icon at bounding box center [633, 132] width 9 height 9
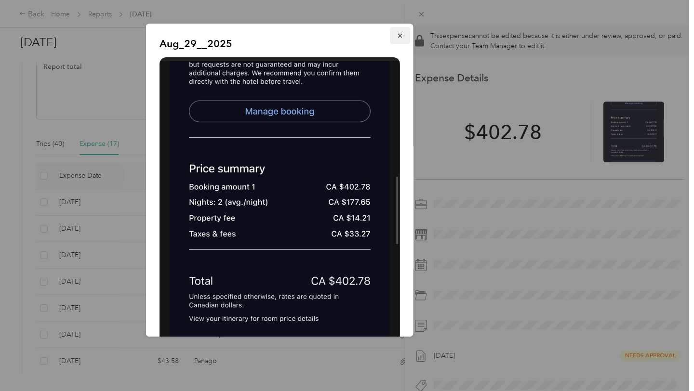
click at [402, 35] on icon "button" at bounding box center [400, 35] width 7 height 7
